Goal: Navigation & Orientation: Find specific page/section

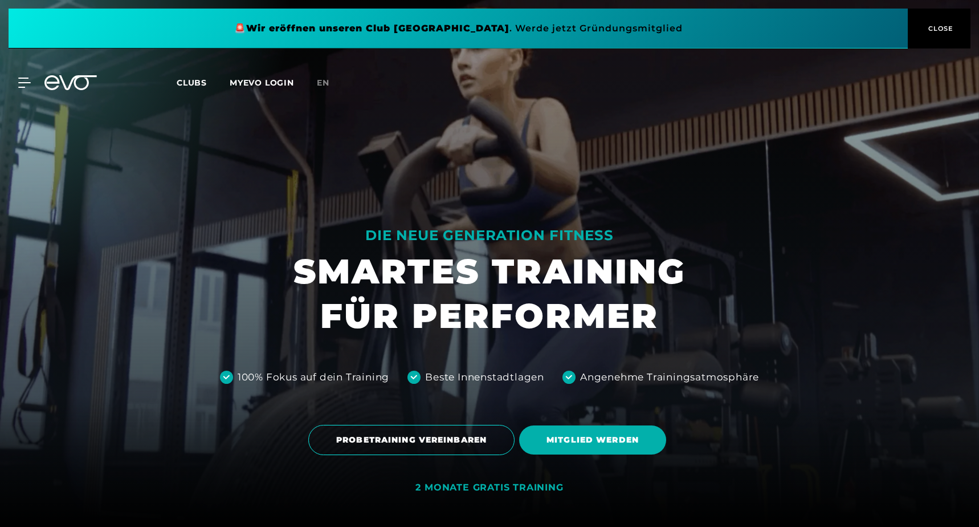
click at [23, 76] on div "MyEVO Login Über EVO Mitgliedschaften Probetraining TAGESPASS EVO Studios [GEOG…" at bounding box center [489, 82] width 975 height 33
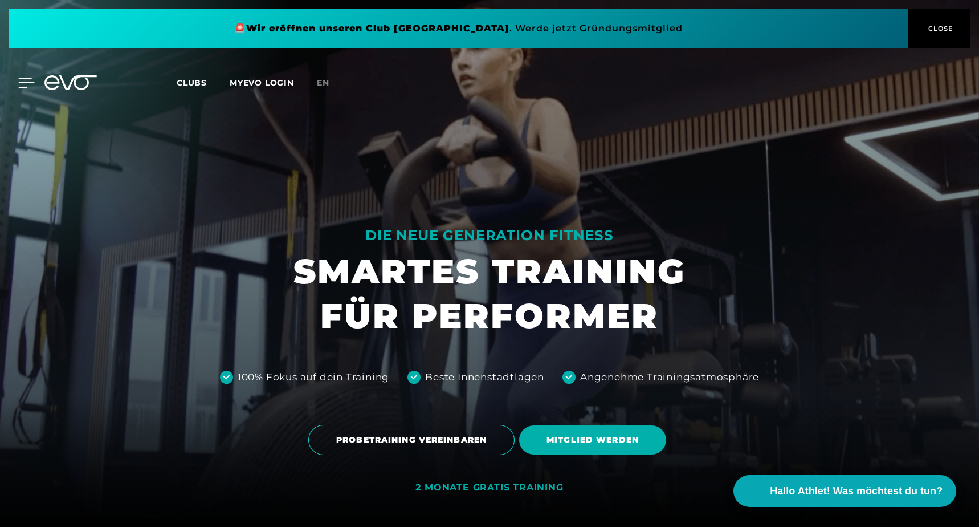
click at [23, 80] on icon at bounding box center [26, 83] width 17 height 10
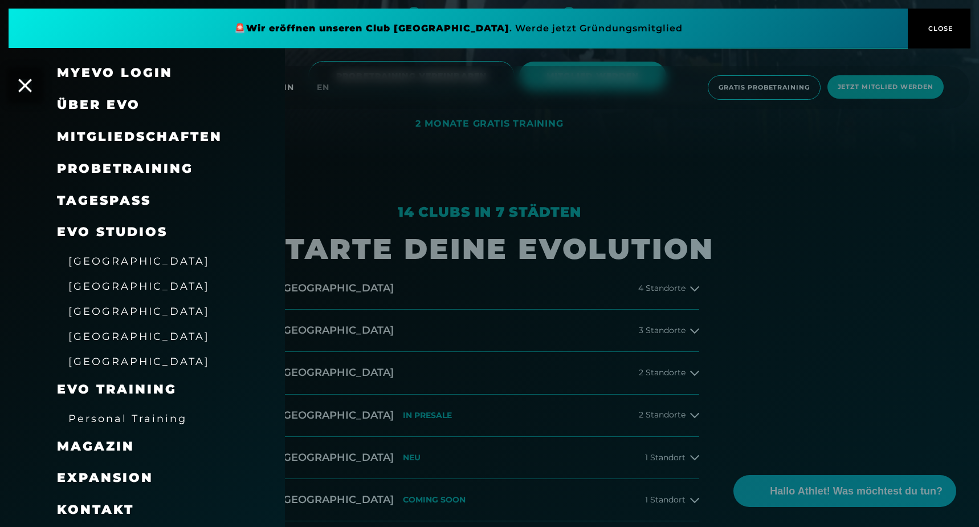
click at [76, 109] on span "Über EVO" at bounding box center [98, 104] width 83 height 15
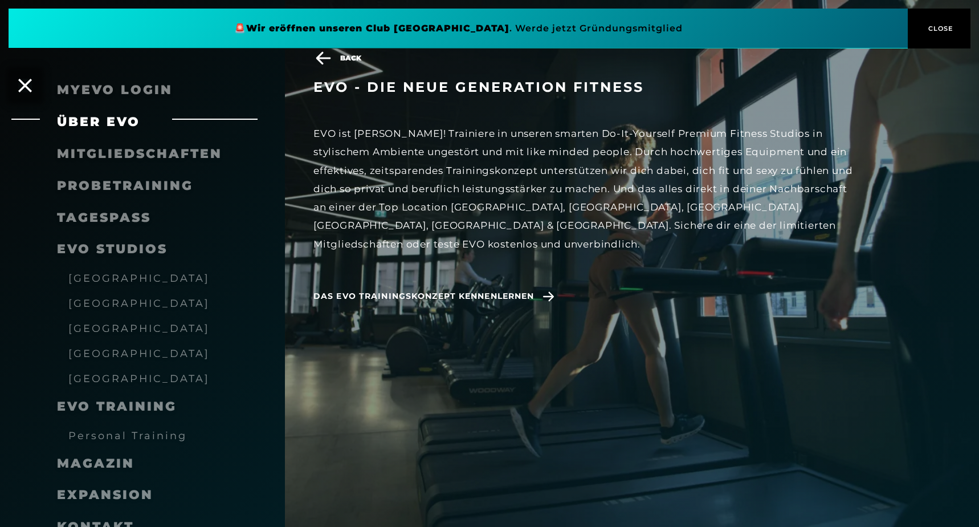
click at [938, 27] on span "CLOSE" at bounding box center [940, 28] width 28 height 10
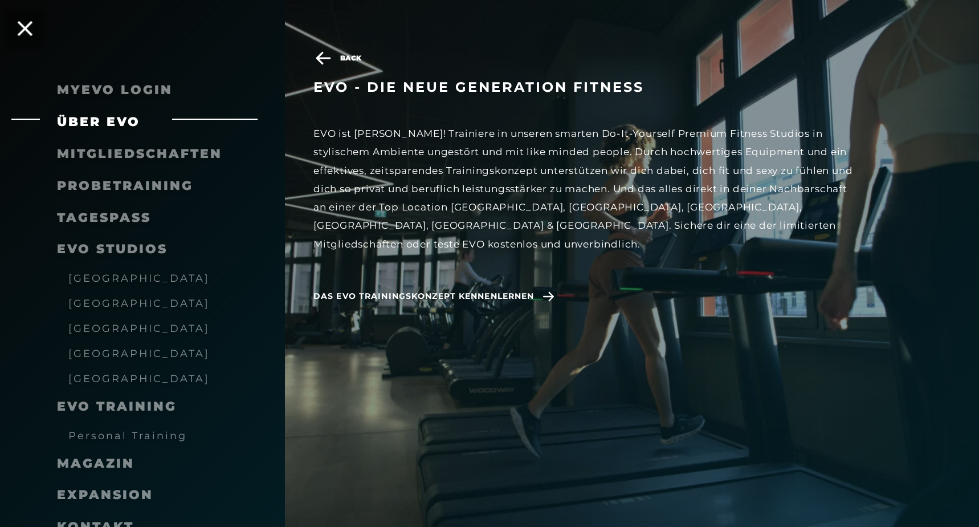
click at [23, 34] on icon at bounding box center [25, 28] width 15 height 15
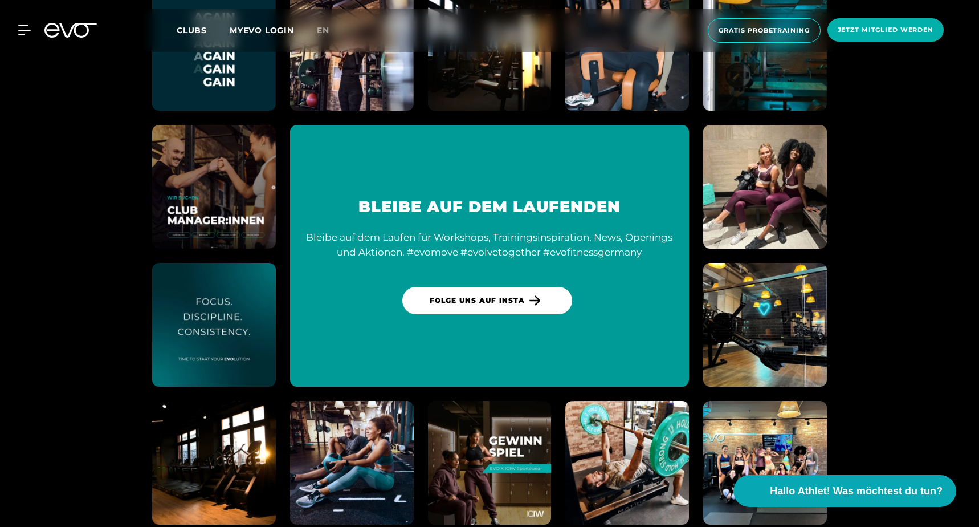
scroll to position [6499, 0]
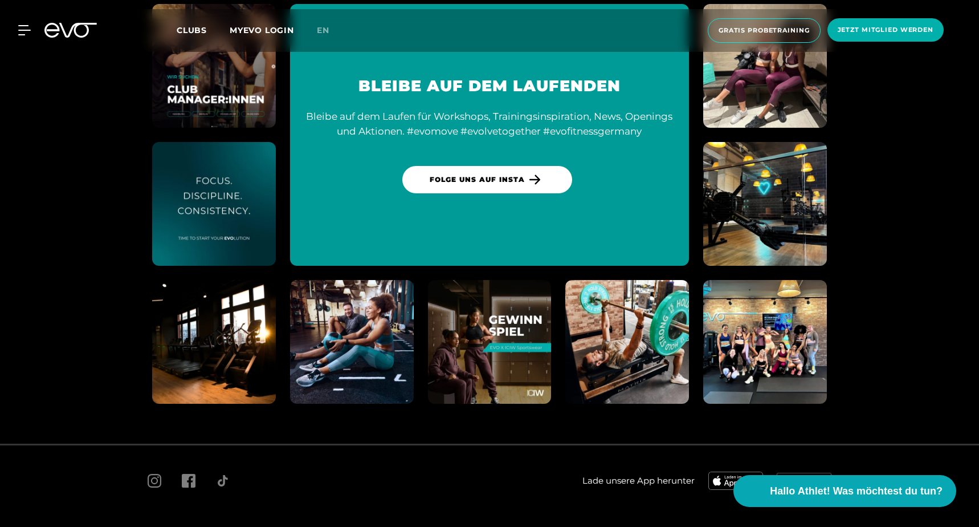
click at [160, 526] on span "Jobs" at bounding box center [156, 530] width 16 height 9
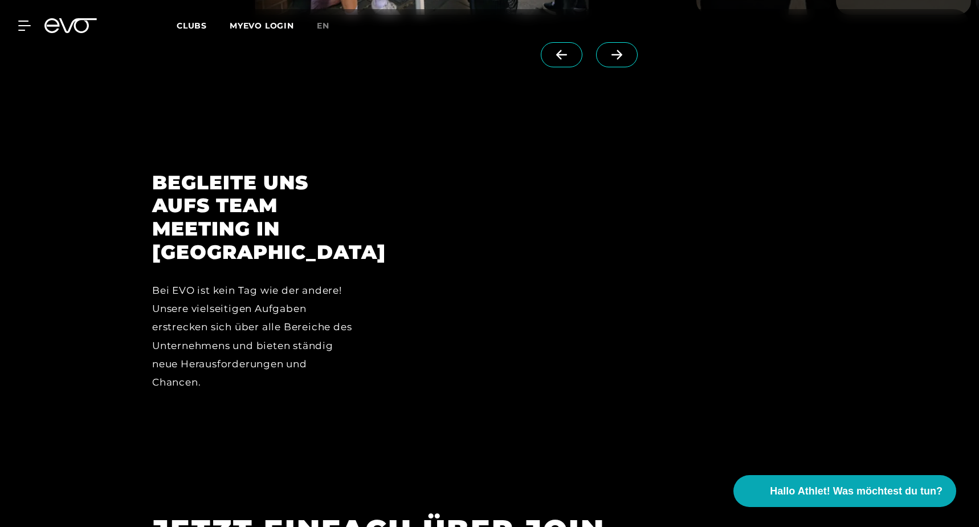
scroll to position [3577, 0]
